Goal: Information Seeking & Learning: Learn about a topic

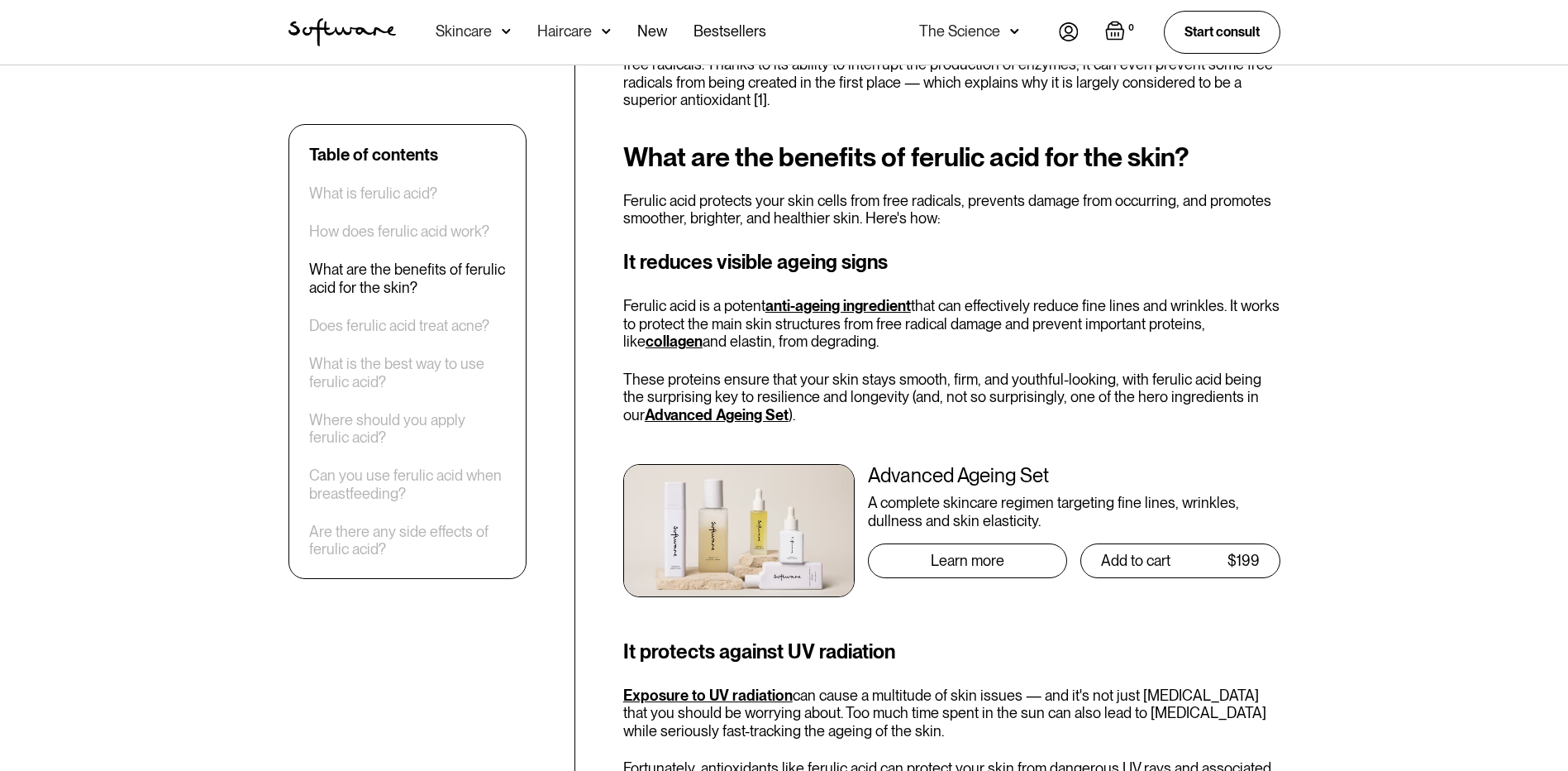
scroll to position [910, 0]
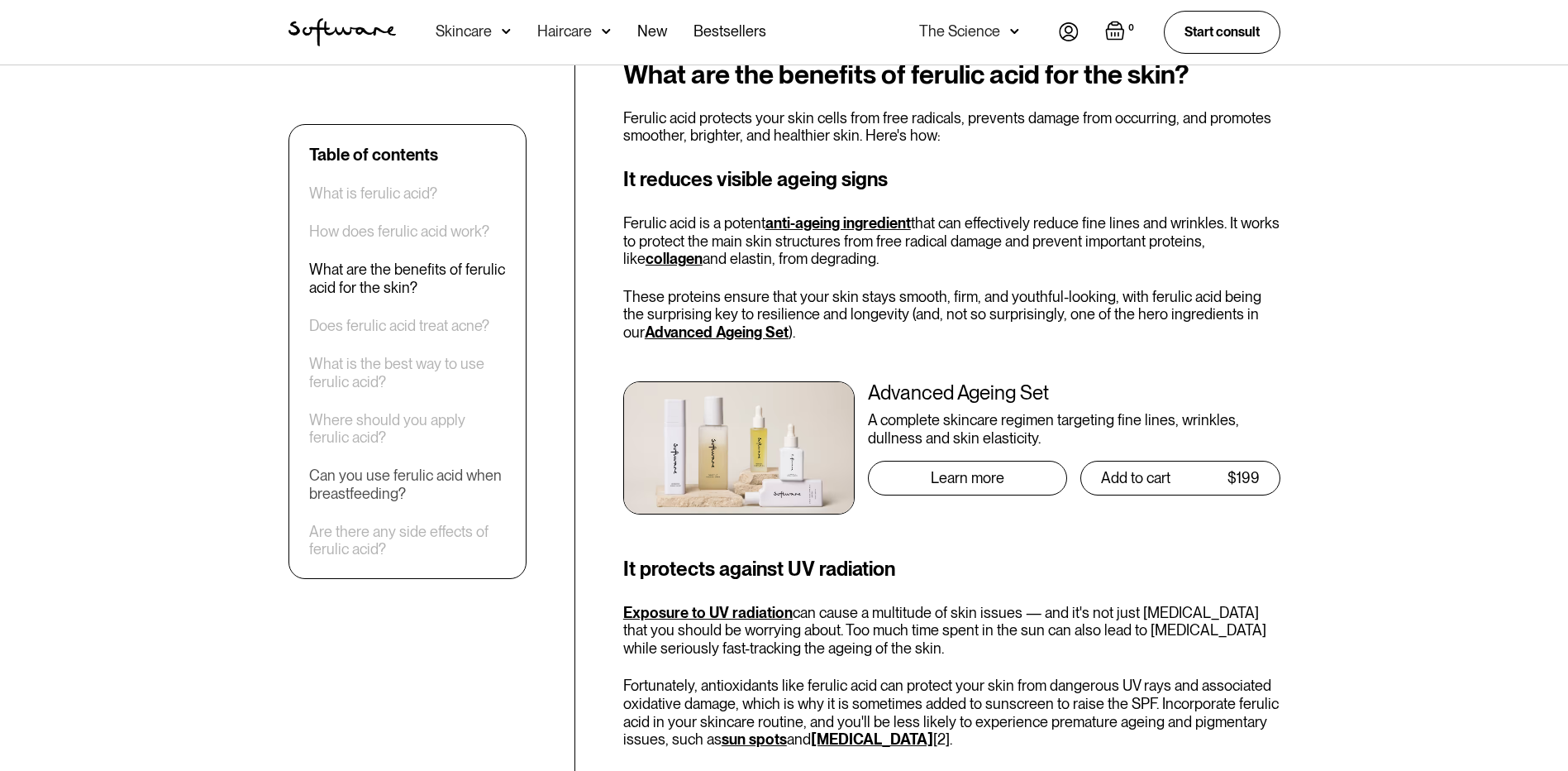
click at [446, 481] on div "Can you use ferulic acid when breastfeeding?" at bounding box center [407, 485] width 197 height 36
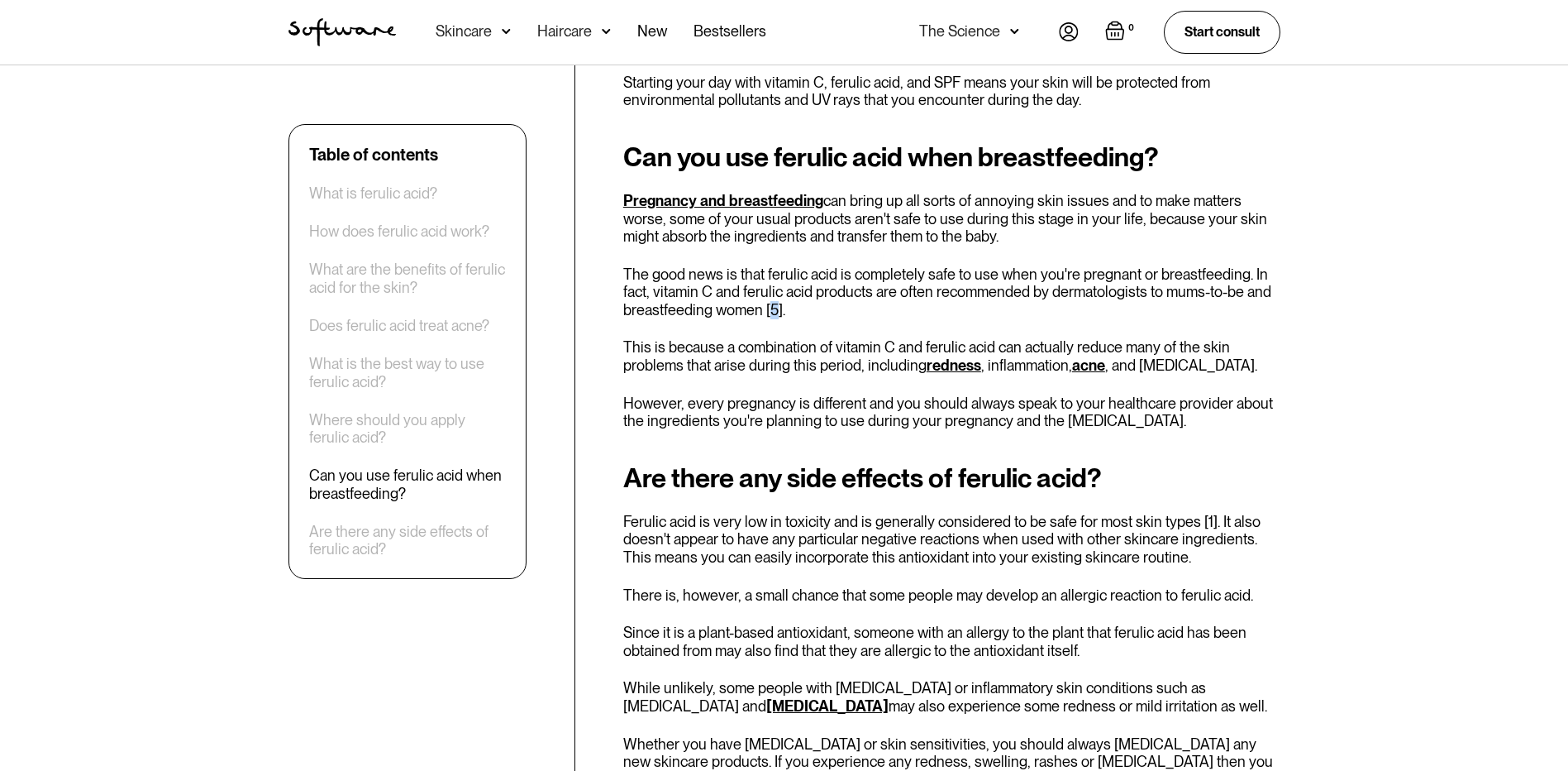
click at [774, 294] on p "The good news is that ferulic acid is completely safe to use when you're pregna…" at bounding box center [952, 292] width 657 height 54
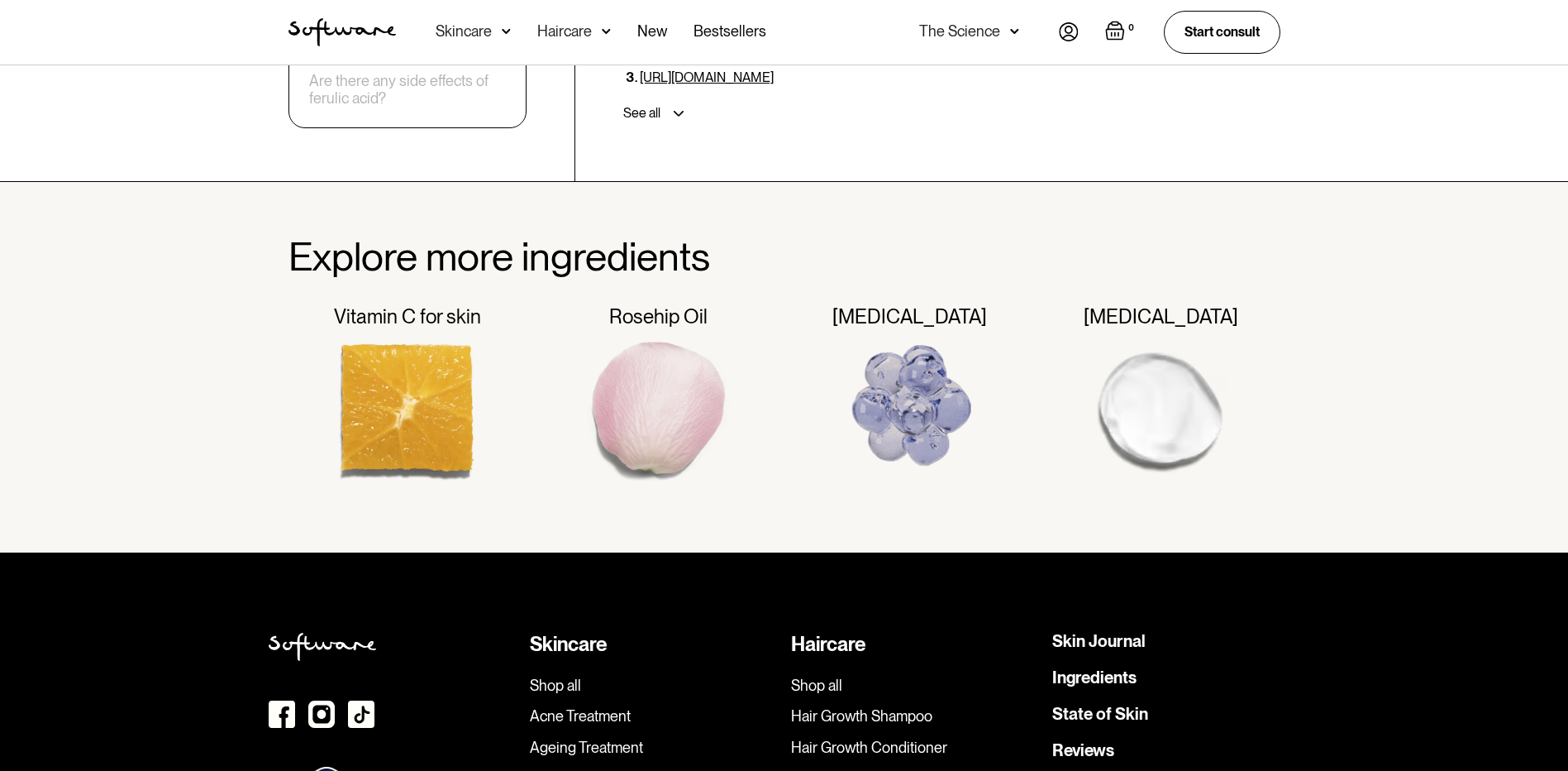
scroll to position [4043, 0]
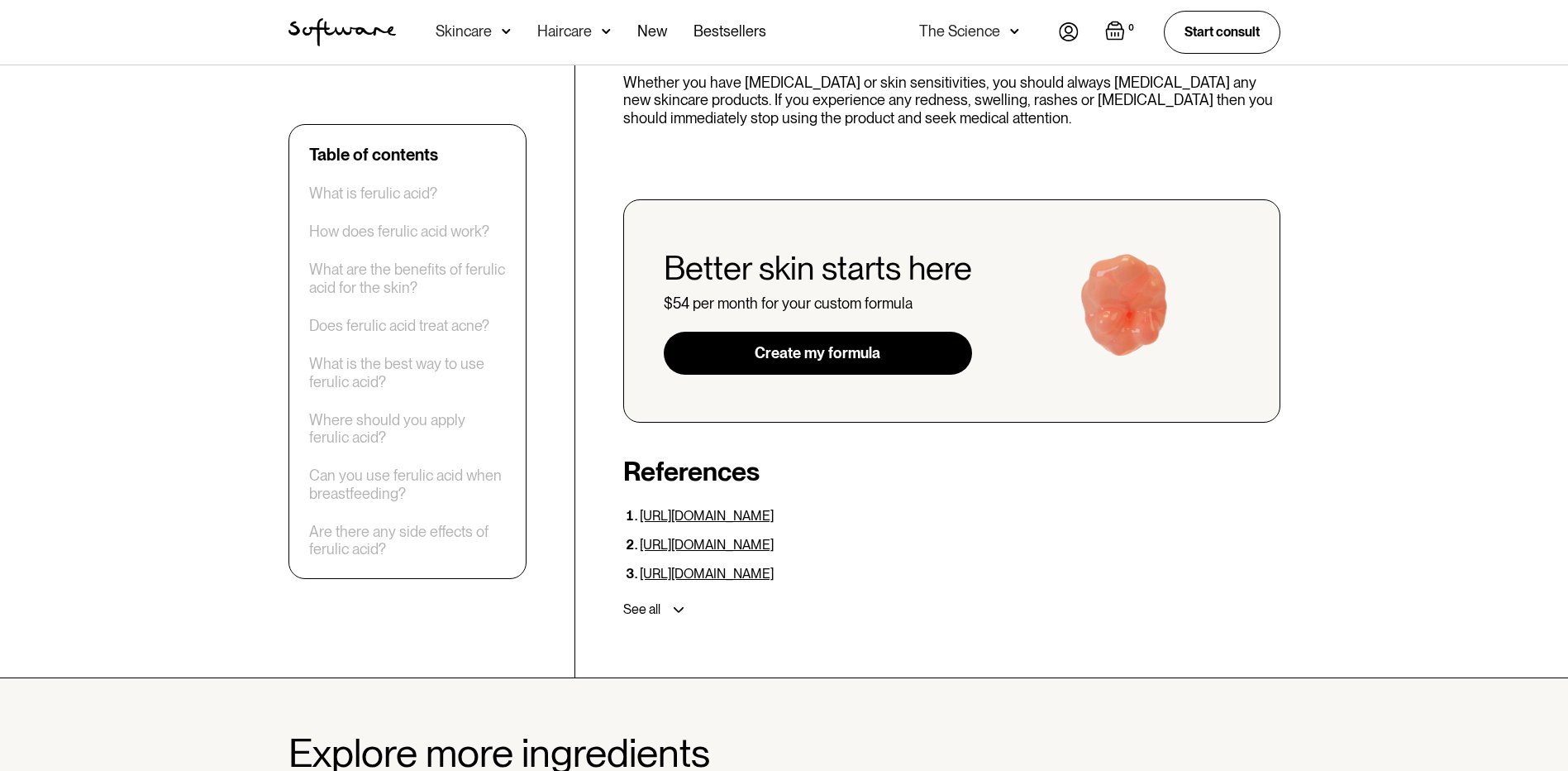
click at [650, 601] on div "See all" at bounding box center [641, 609] width 37 height 17
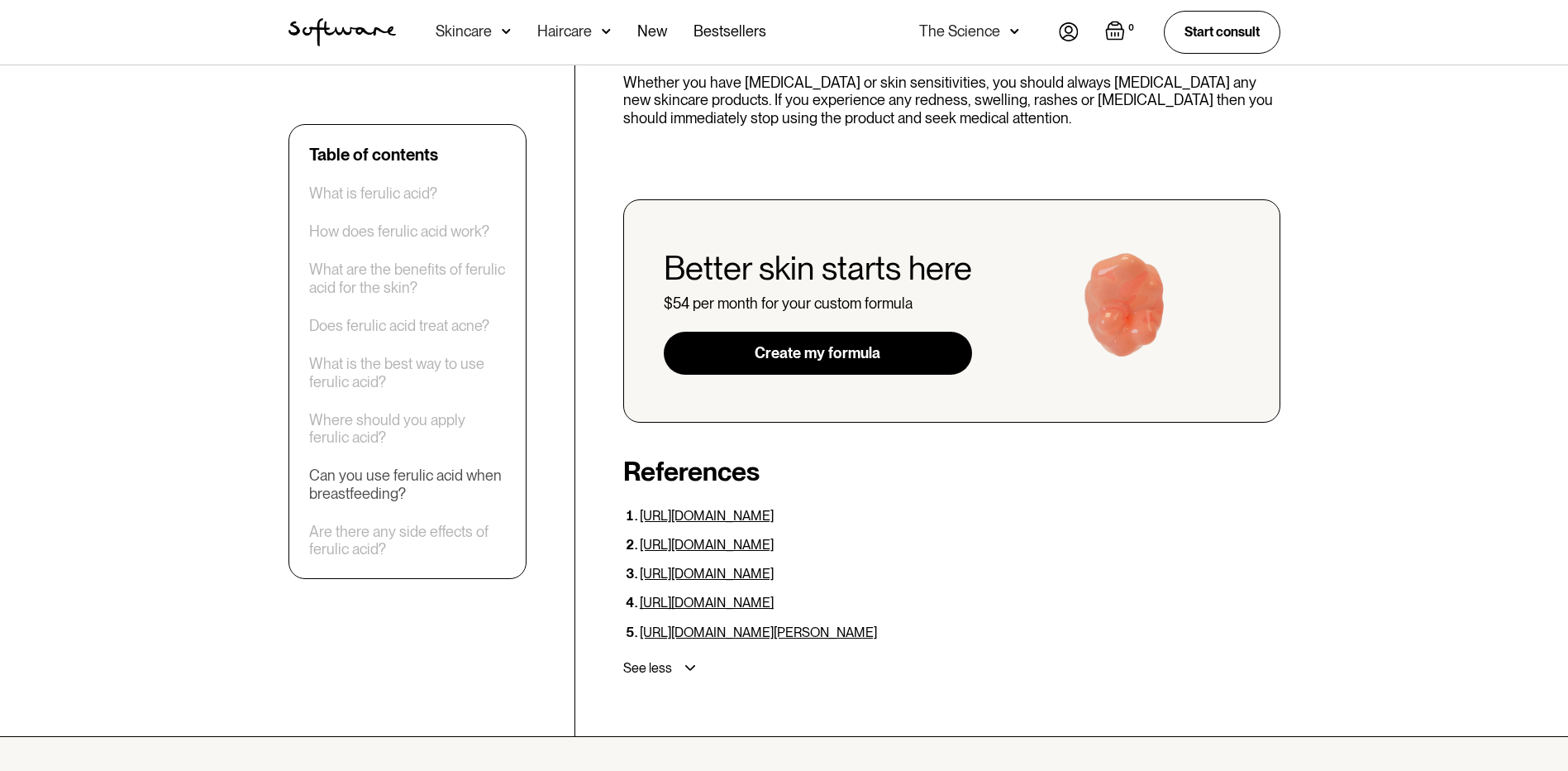
click at [409, 487] on div "Can you use ferulic acid when breastfeeding?" at bounding box center [407, 485] width 197 height 36
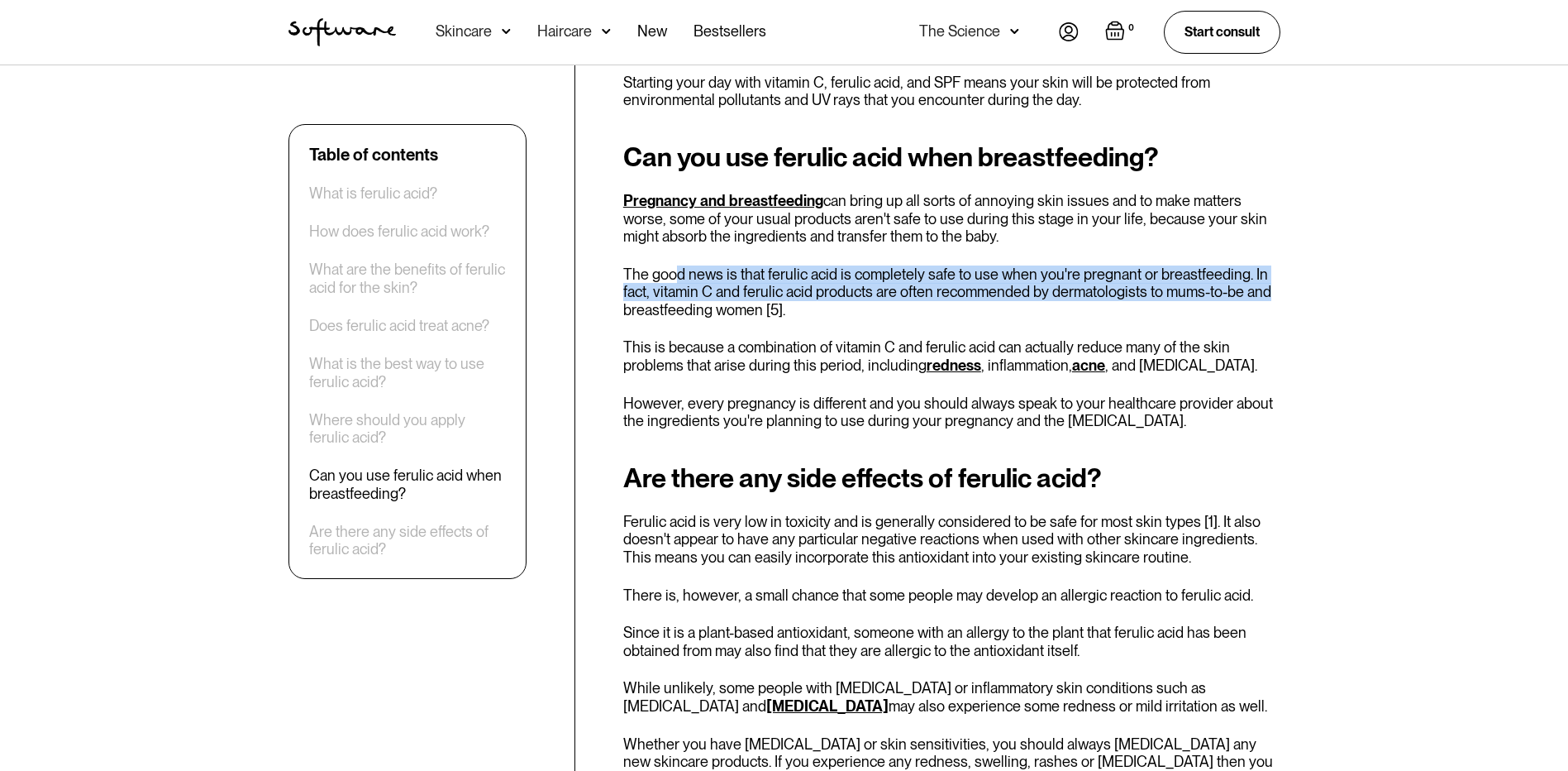
drag, startPoint x: 680, startPoint y: 257, endPoint x: 1283, endPoint y: 267, distance: 603.1
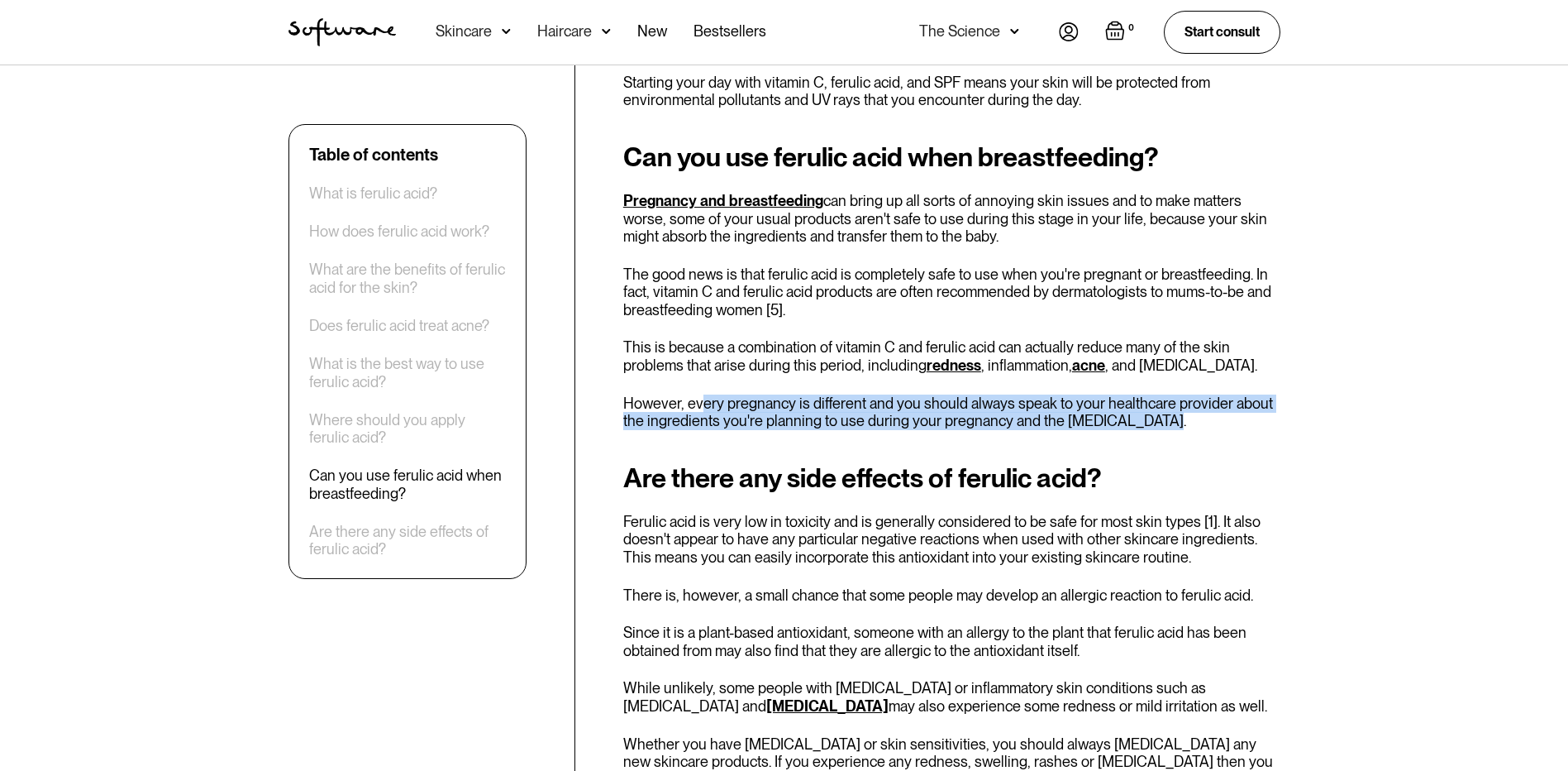
drag, startPoint x: 743, startPoint y: 389, endPoint x: 1158, endPoint y: 399, distance: 415.1
click at [1158, 399] on p "However, every pregnancy is different and you should always speak to your healt…" at bounding box center [952, 412] width 657 height 36
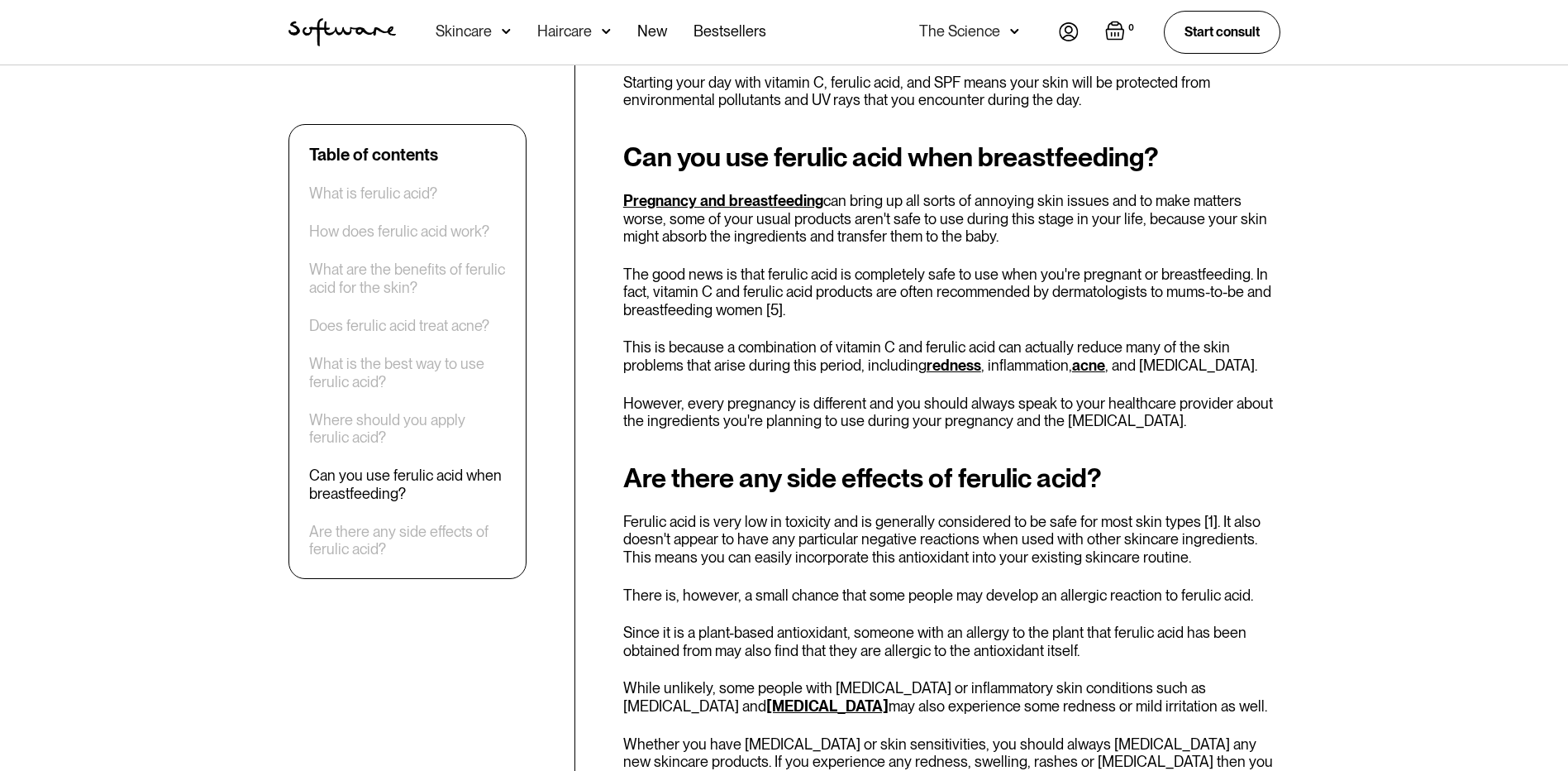
drag, startPoint x: 1158, startPoint y: 399, endPoint x: 1165, endPoint y: 418, distance: 20.2
